Goal: Find specific page/section: Find specific page/section

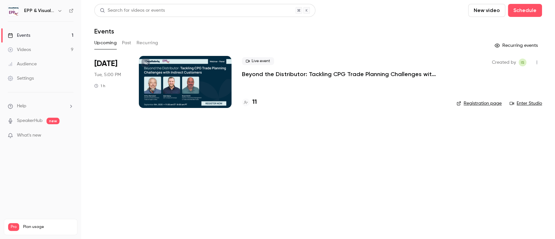
click at [200, 80] on div at bounding box center [185, 82] width 93 height 52
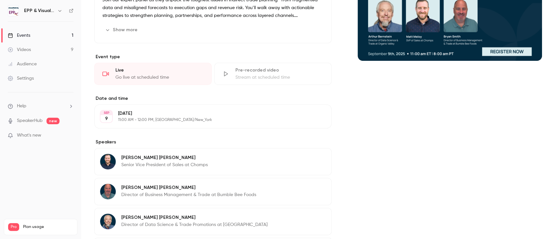
scroll to position [110, 0]
